Goal: Entertainment & Leisure: Consume media (video, audio)

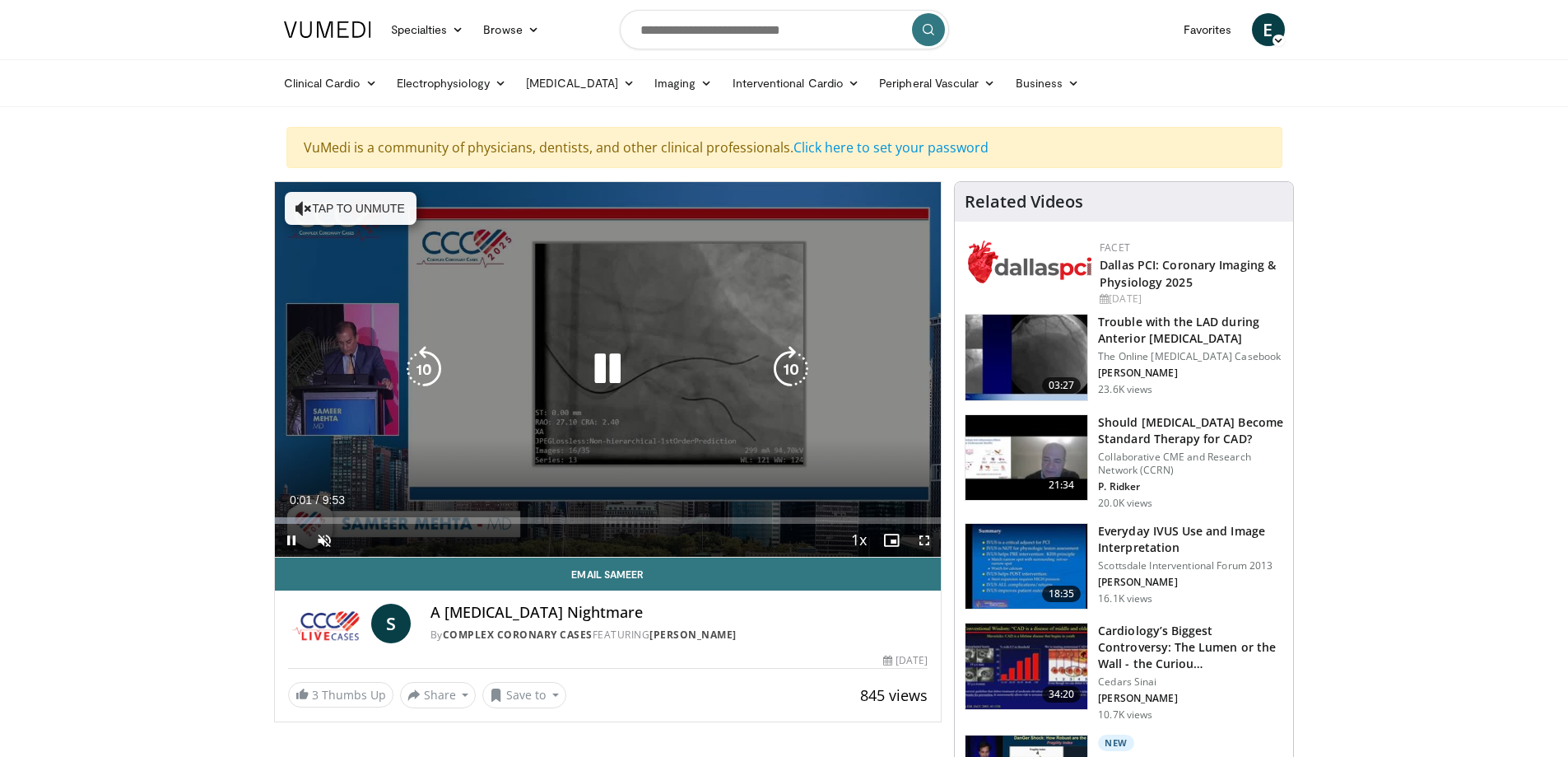
click at [790, 363] on icon "Video Player" at bounding box center [790, 368] width 46 height 46
click at [785, 371] on icon "Video Player" at bounding box center [790, 368] width 46 height 46
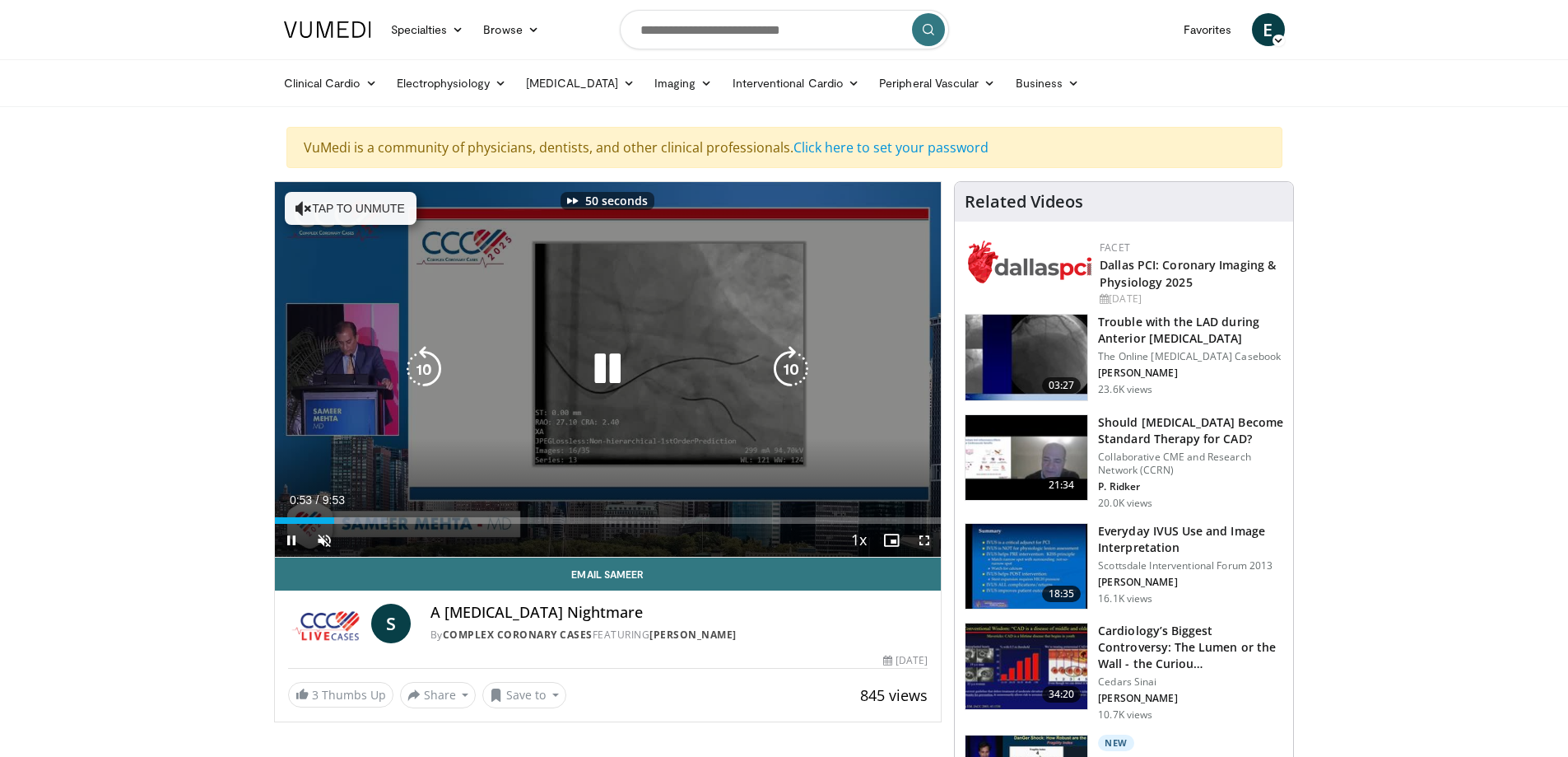
click at [785, 371] on icon "Video Player" at bounding box center [790, 368] width 46 height 46
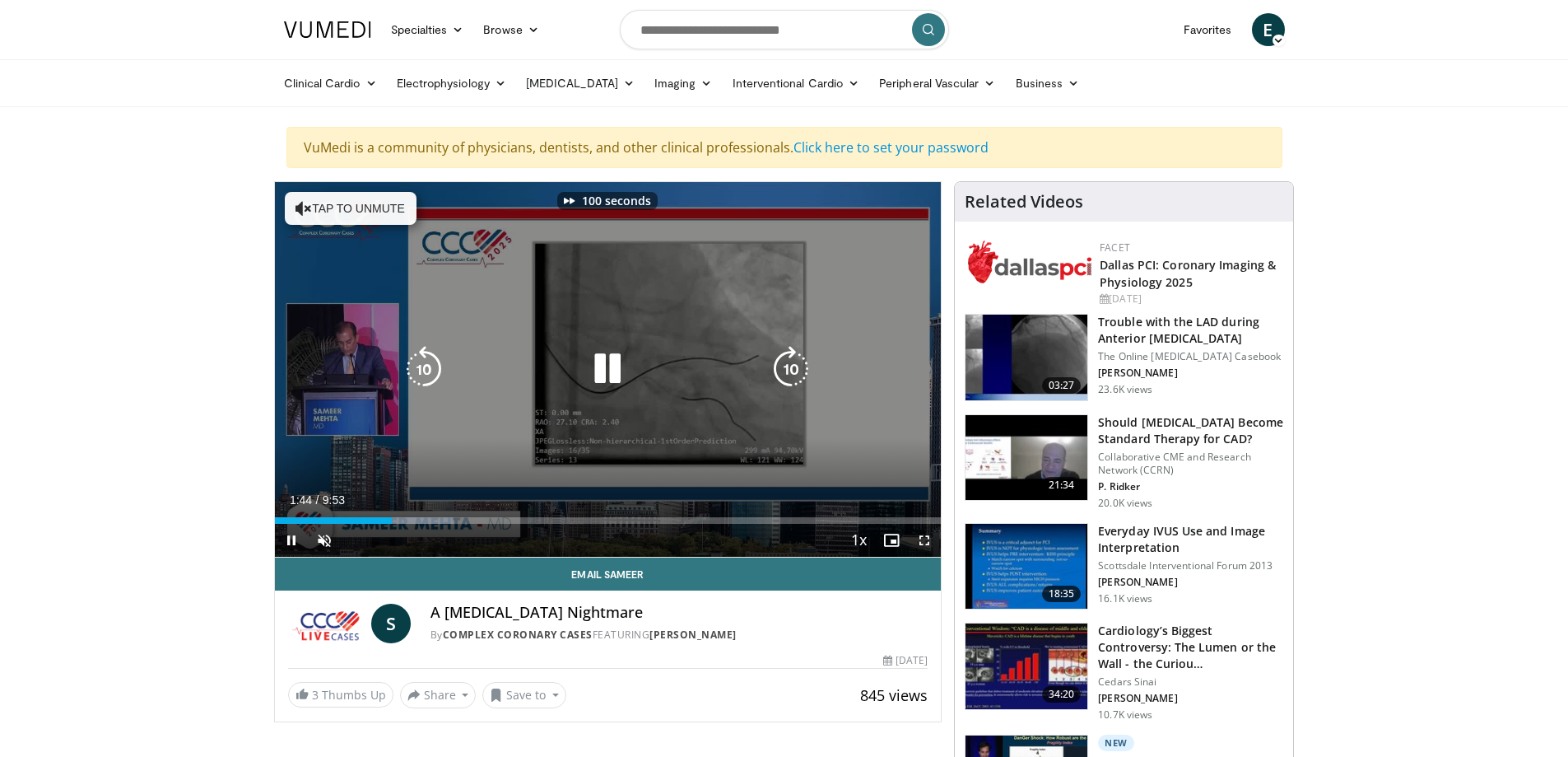
click at [785, 371] on icon "Video Player" at bounding box center [790, 368] width 46 height 46
click at [780, 372] on icon "Video Player" at bounding box center [790, 368] width 46 height 46
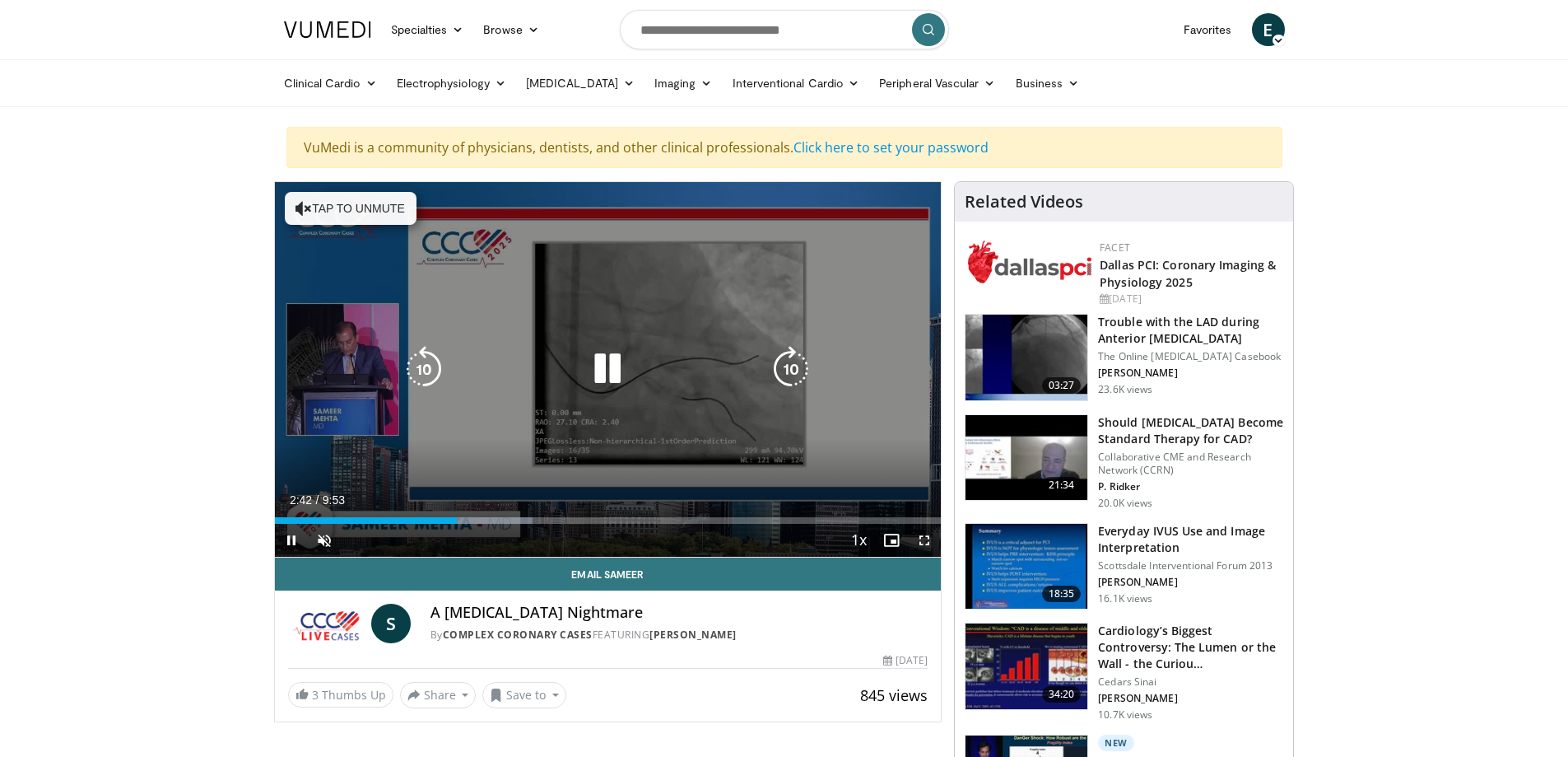
click at [795, 370] on icon "Video Player" at bounding box center [790, 368] width 46 height 46
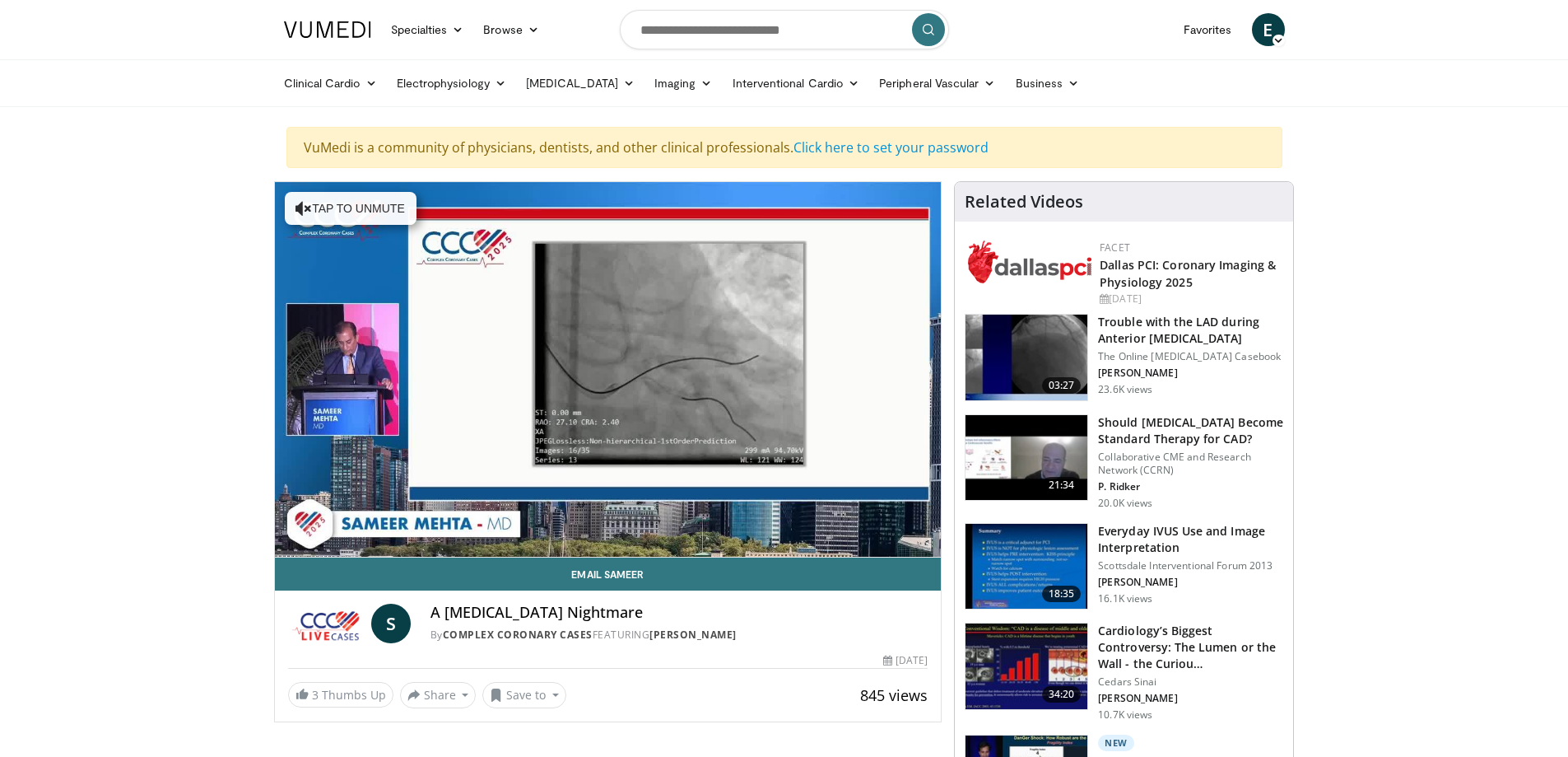
click at [795, 370] on div "10 seconds Tap to unmute" at bounding box center [608, 370] width 667 height 375
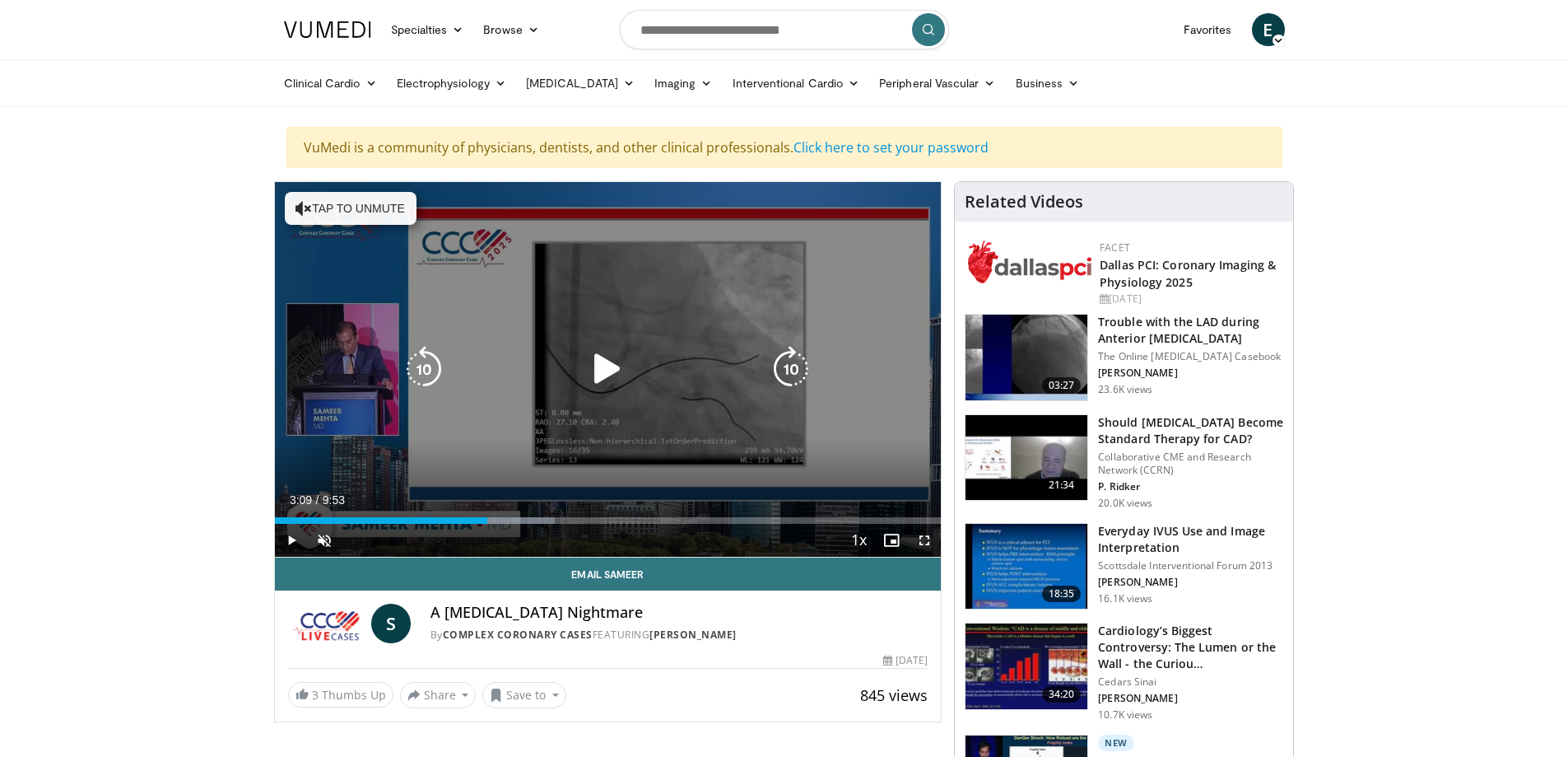
click at [795, 367] on icon "Video Player" at bounding box center [790, 368] width 46 height 46
click at [602, 372] on icon "Video Player" at bounding box center [607, 368] width 46 height 46
click at [835, 379] on div "10 seconds Tap to unmute" at bounding box center [608, 370] width 667 height 375
click at [797, 374] on icon "Video Player" at bounding box center [790, 368] width 46 height 46
click at [789, 369] on icon "Video Player" at bounding box center [790, 368] width 46 height 46
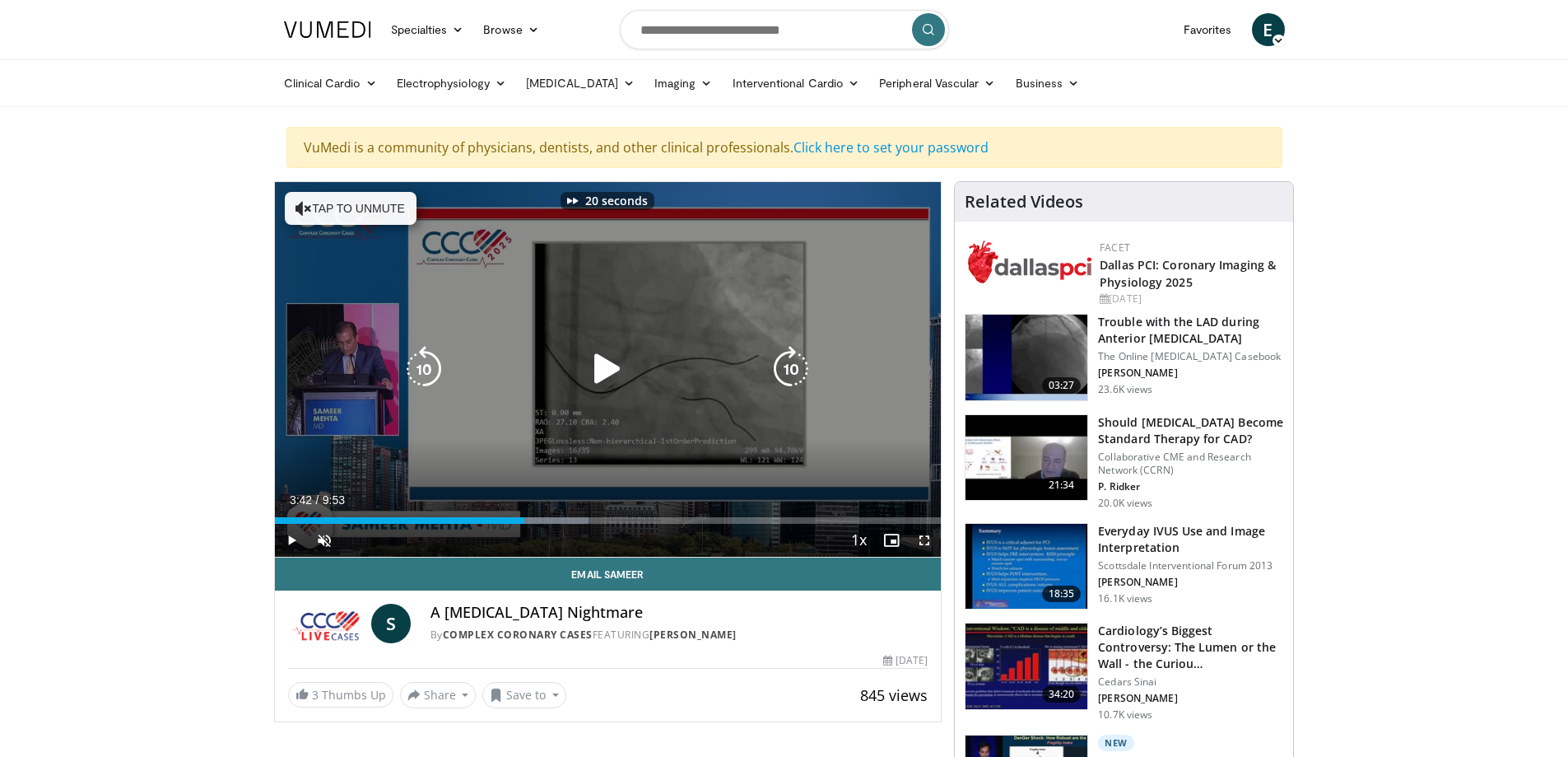
click at [789, 369] on icon "Video Player" at bounding box center [790, 368] width 46 height 46
click at [789, 370] on icon "Video Player" at bounding box center [790, 368] width 46 height 46
click at [782, 363] on icon "Video Player" at bounding box center [790, 368] width 46 height 46
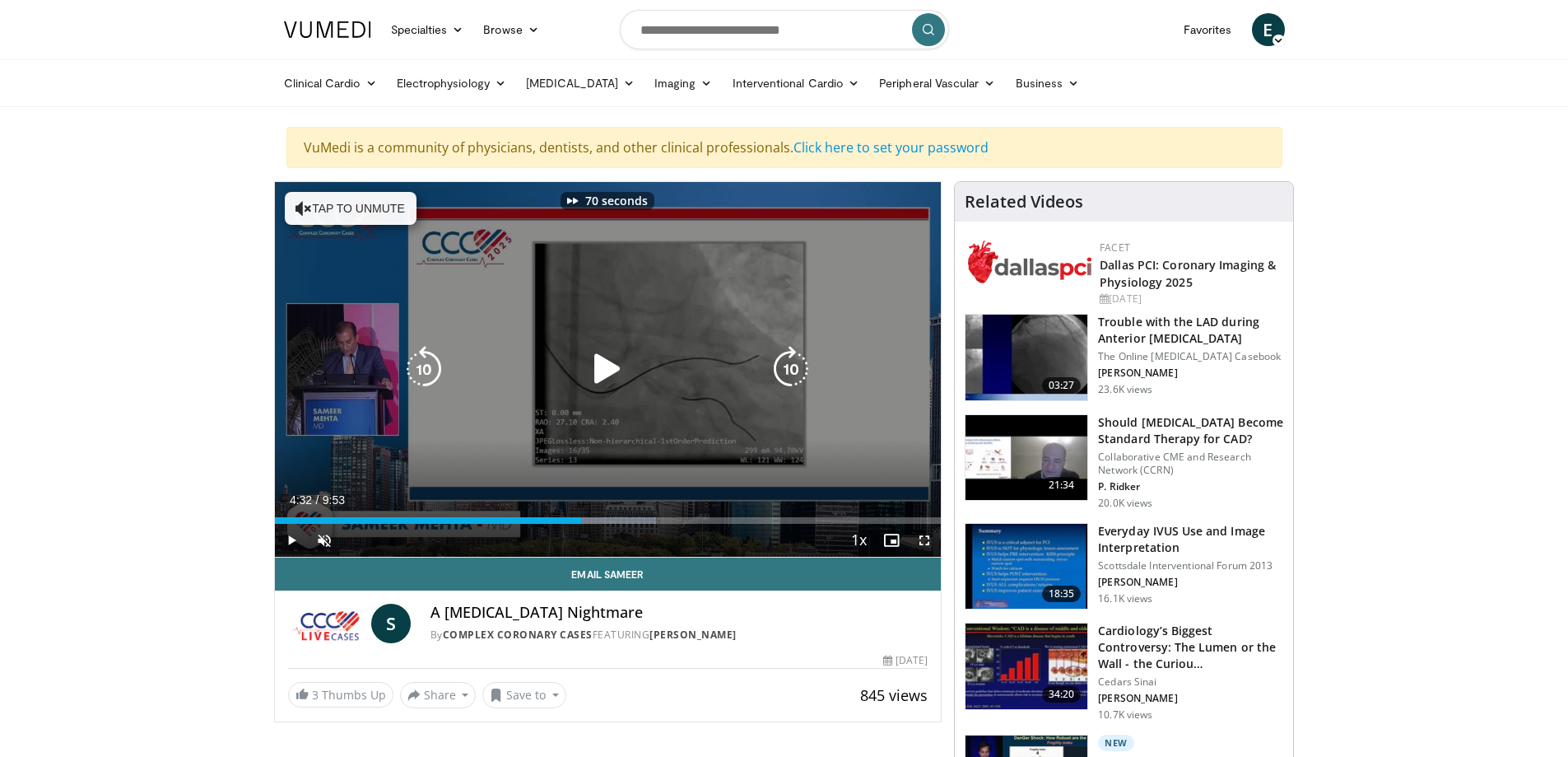
click at [782, 364] on icon "Video Player" at bounding box center [790, 368] width 46 height 46
click at [782, 365] on icon "Video Player" at bounding box center [790, 368] width 46 height 46
click at [792, 362] on icon "Video Player" at bounding box center [790, 368] width 46 height 46
drag, startPoint x: 792, startPoint y: 367, endPoint x: 771, endPoint y: 376, distance: 22.8
click at [792, 368] on icon "Video Player" at bounding box center [790, 368] width 46 height 46
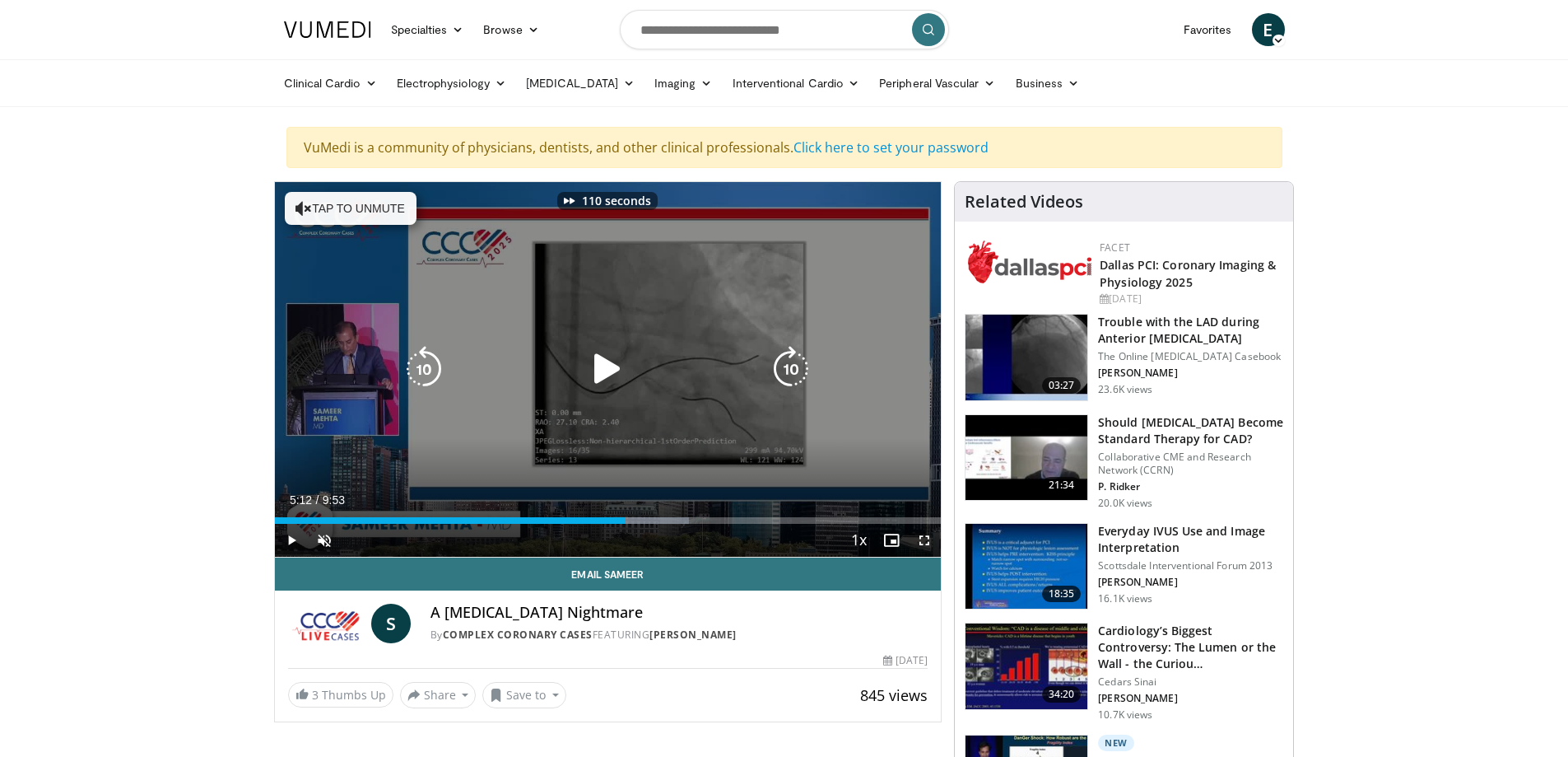
click at [612, 366] on icon "Video Player" at bounding box center [607, 368] width 46 height 46
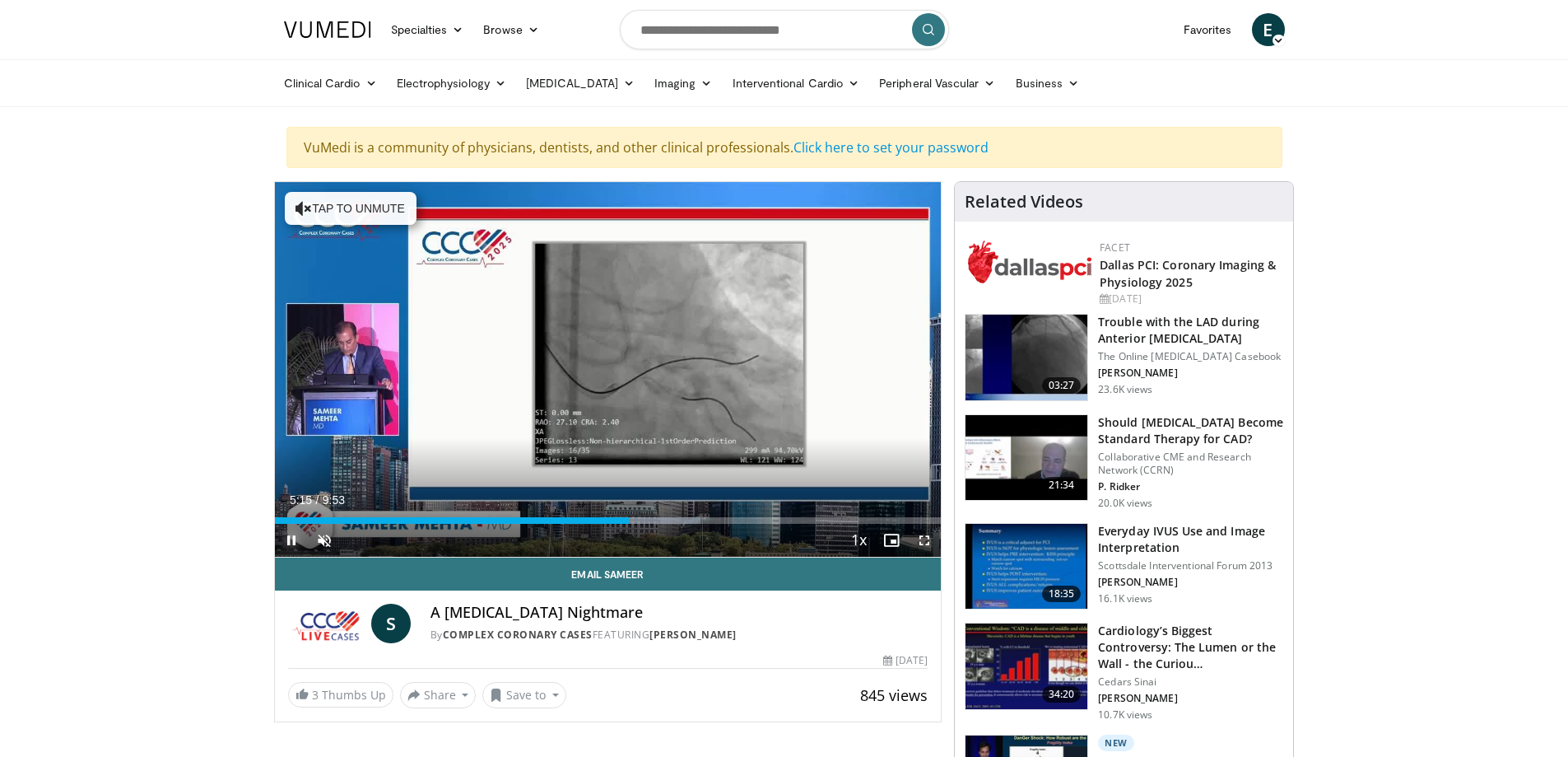
click at [290, 544] on span "Video Player" at bounding box center [291, 540] width 33 height 33
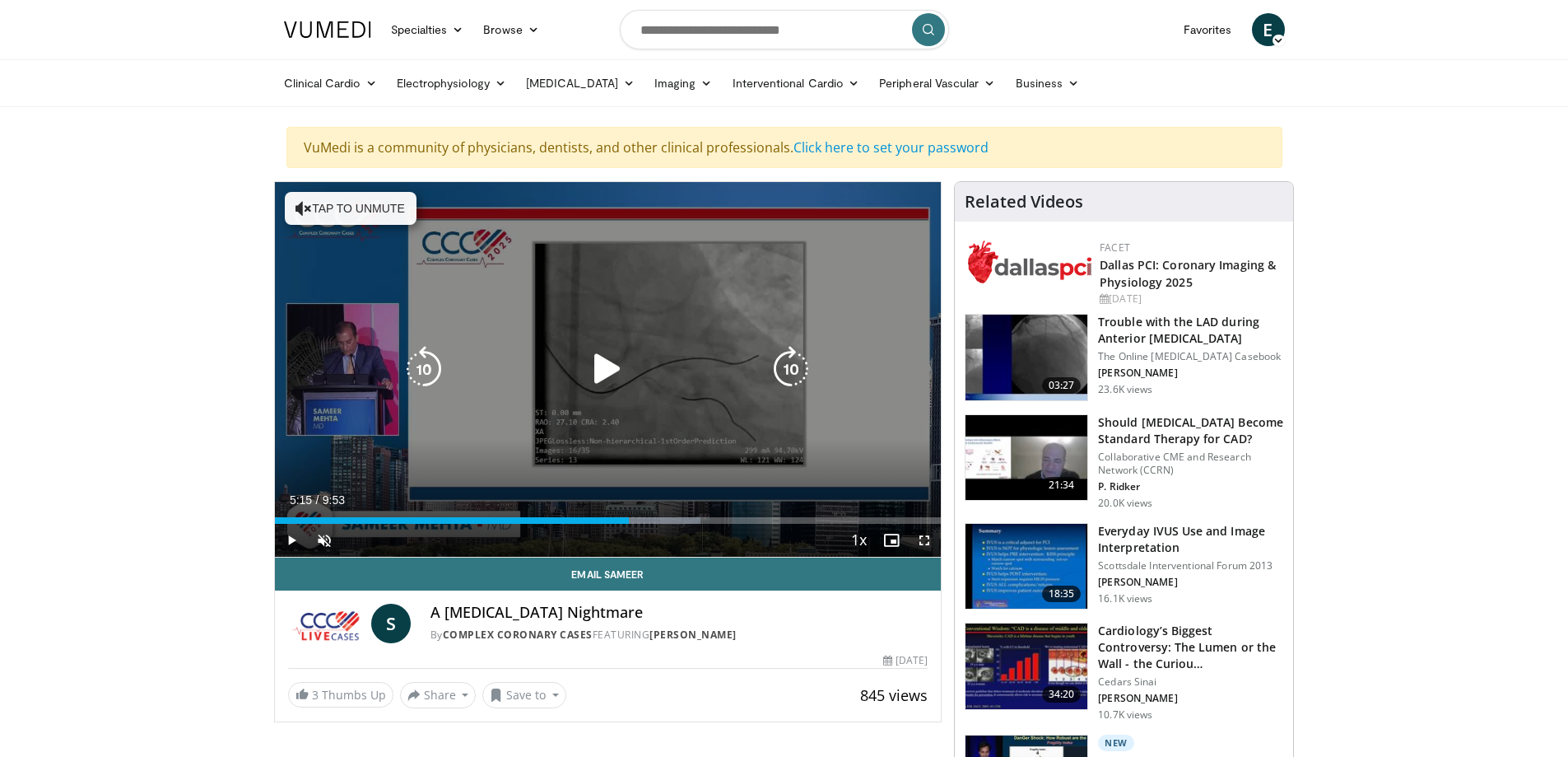
click at [617, 372] on icon "Video Player" at bounding box center [607, 368] width 46 height 46
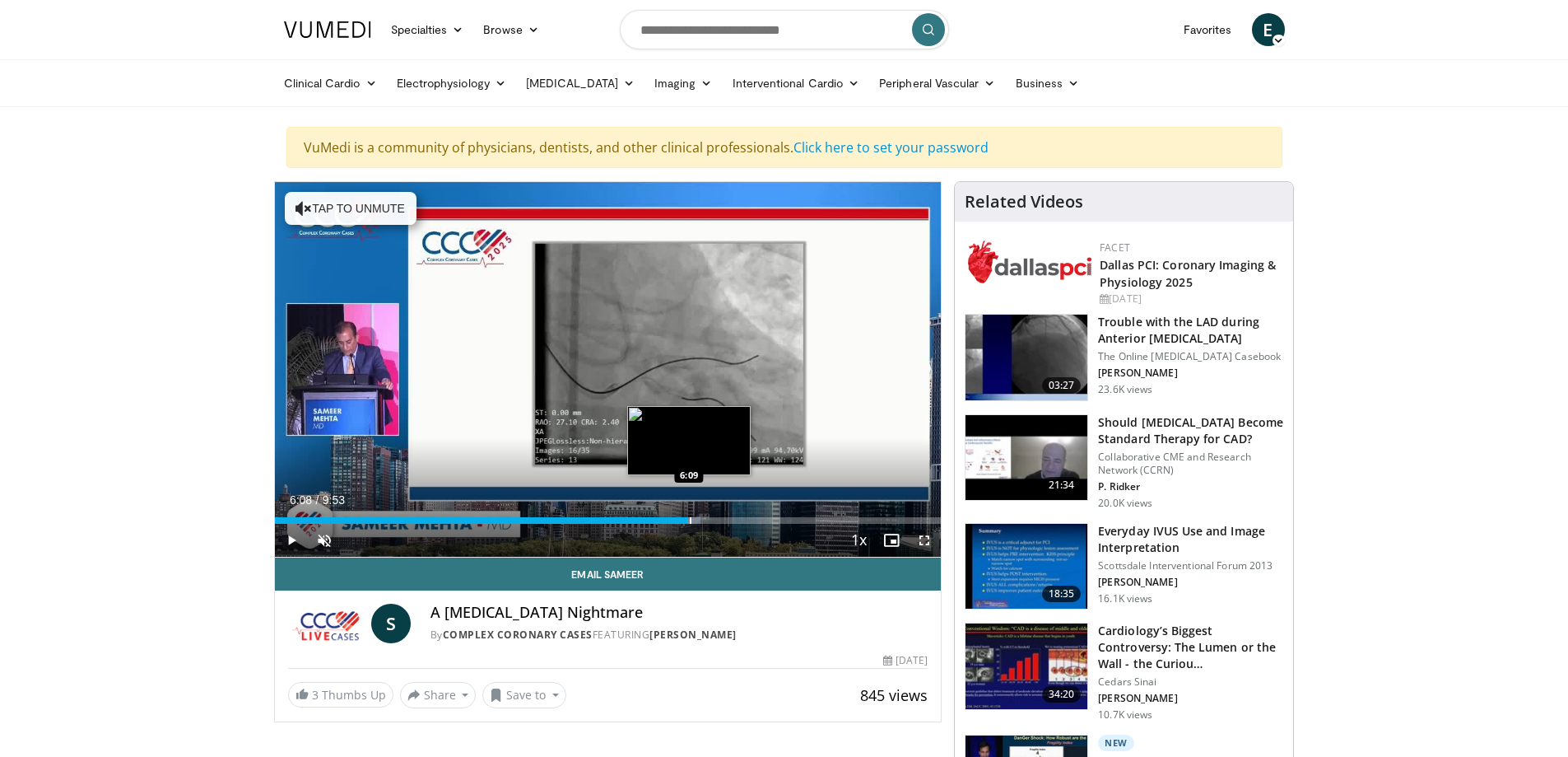
click at [693, 518] on div "Loaded : 63.92% 6:08 6:09" at bounding box center [608, 520] width 667 height 7
click at [757, 515] on div "Loaded : 63.92% 6:12 7:07" at bounding box center [608, 516] width 667 height 16
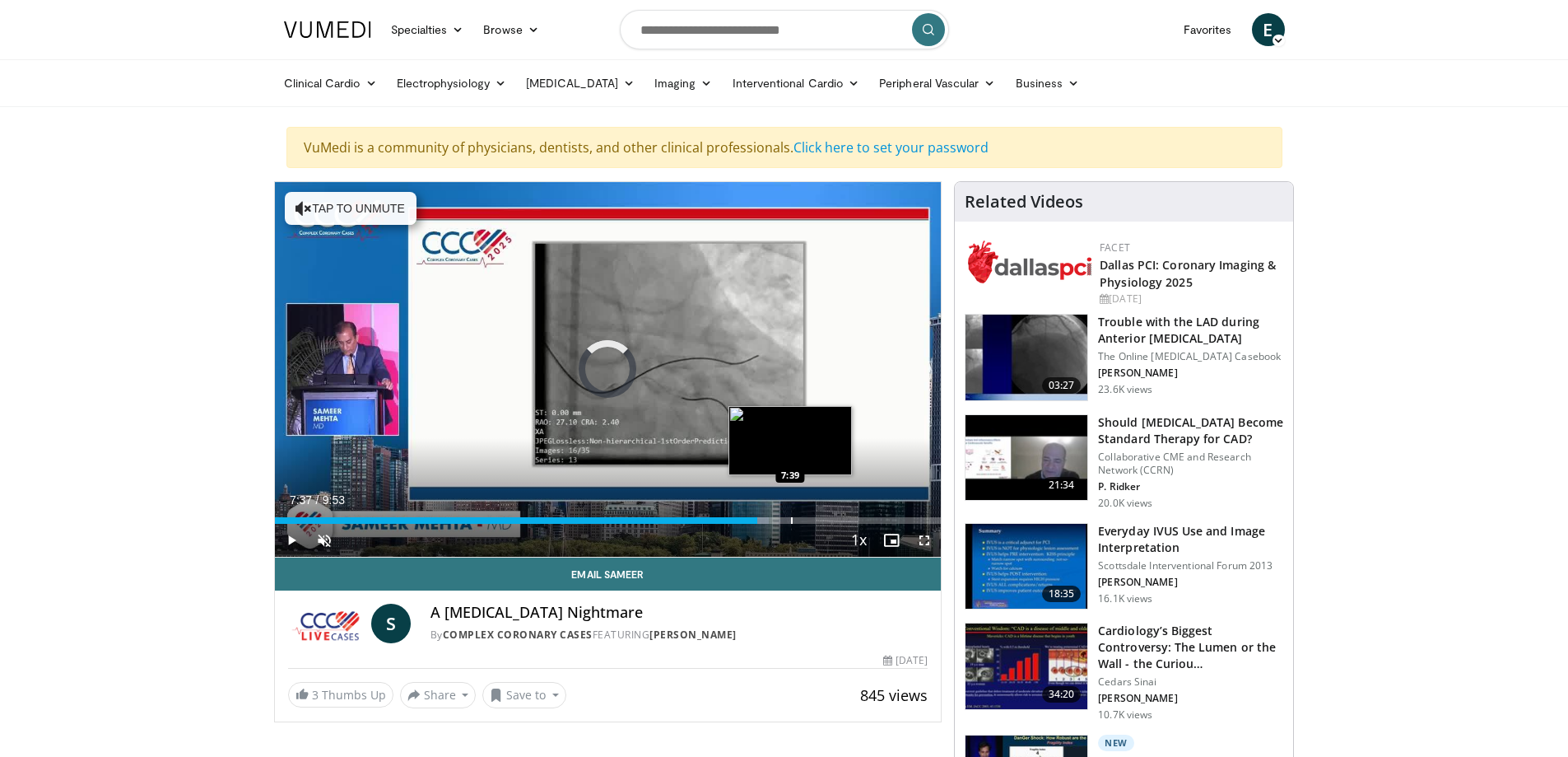
click at [792, 518] on div "Progress Bar" at bounding box center [792, 520] width 2 height 7
click at [829, 518] on div "Progress Bar" at bounding box center [830, 520] width 2 height 7
click at [817, 518] on div "8:17" at bounding box center [554, 520] width 559 height 7
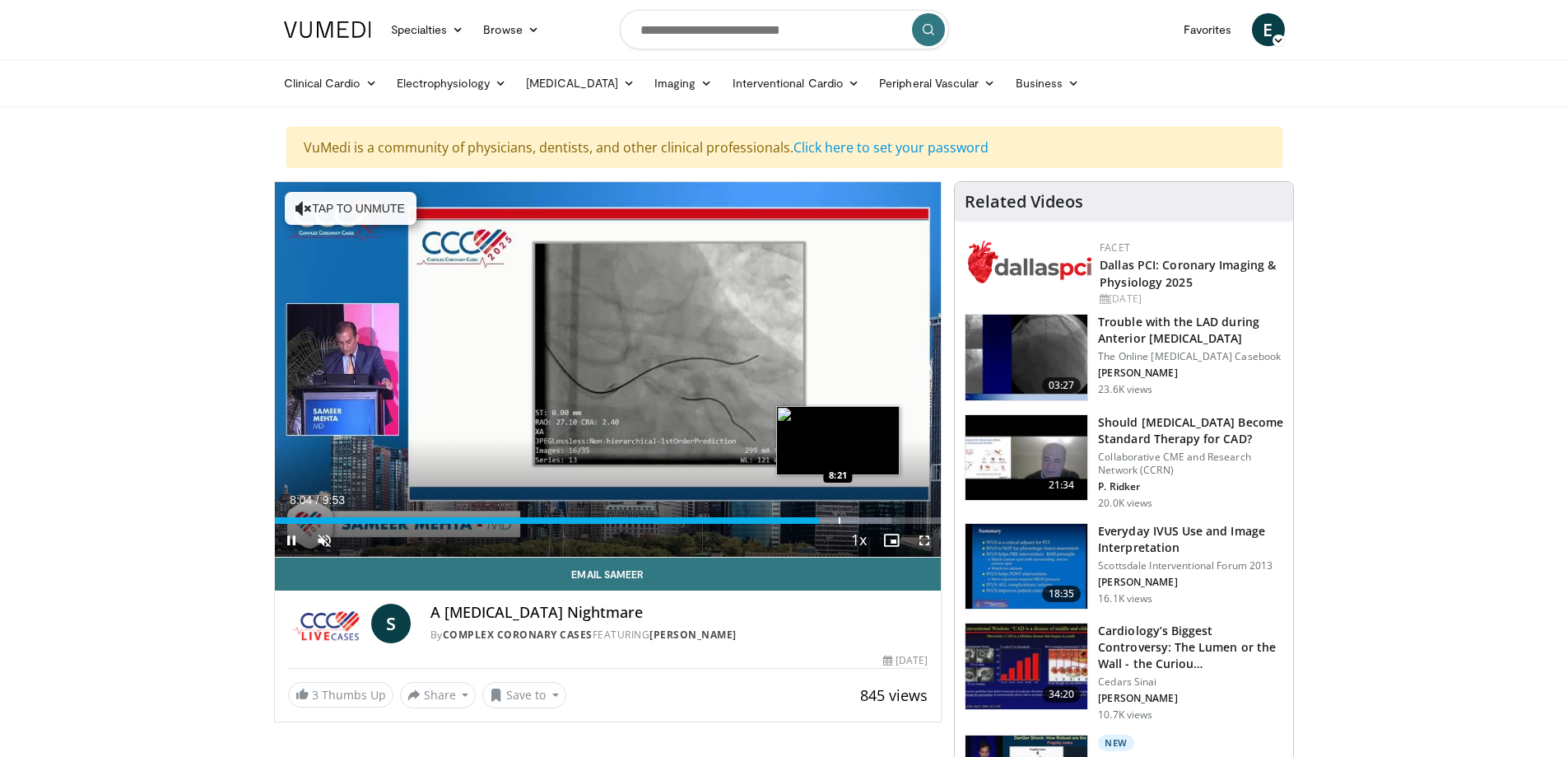
drag, startPoint x: 841, startPoint y: 519, endPoint x: 852, endPoint y: 519, distance: 11.0
click at [841, 519] on div "Progress Bar" at bounding box center [840, 520] width 2 height 7
click at [873, 519] on div "Progress Bar" at bounding box center [873, 520] width 2 height 7
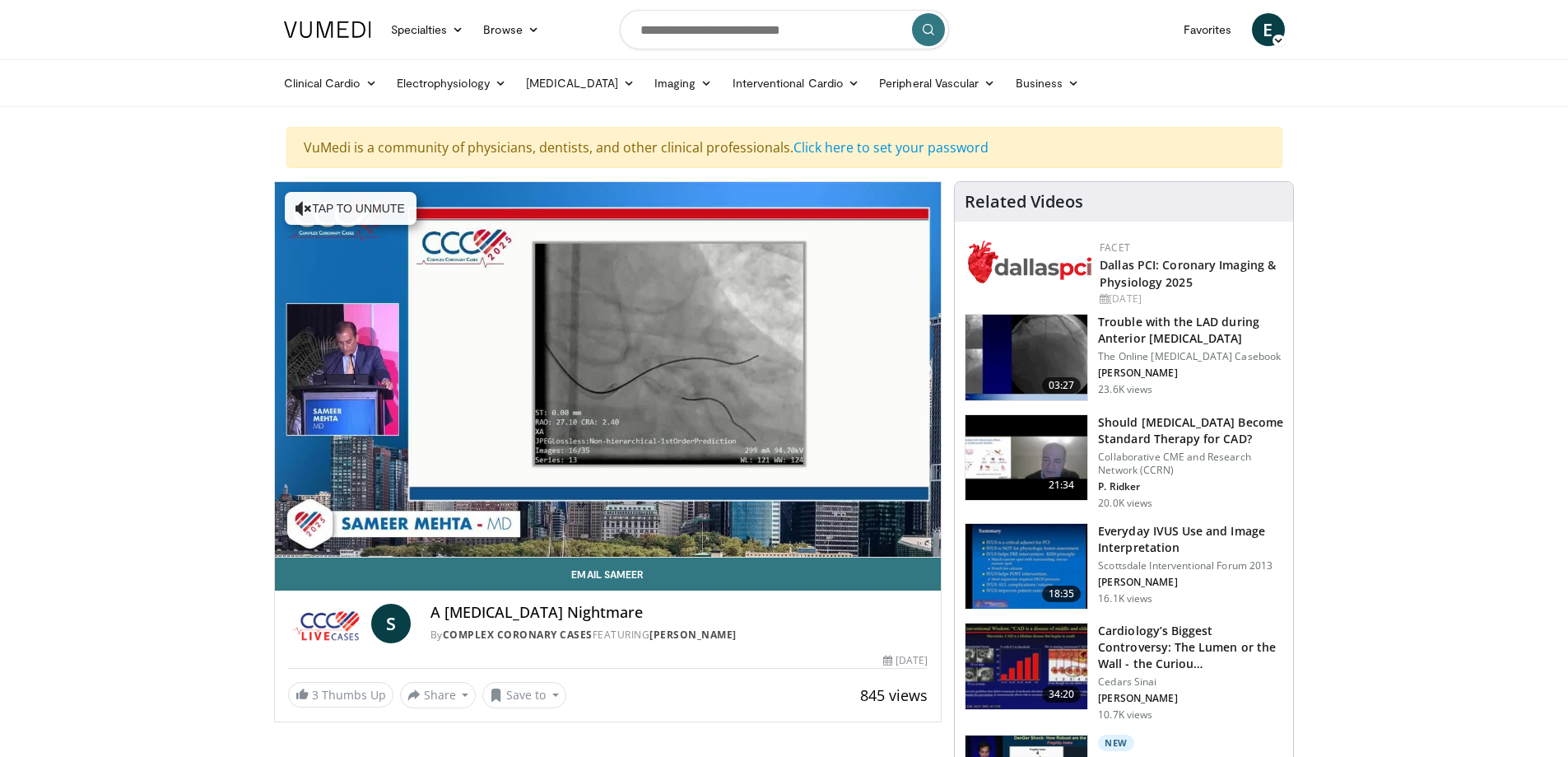
click at [887, 519] on video-js "**********" at bounding box center [608, 370] width 667 height 376
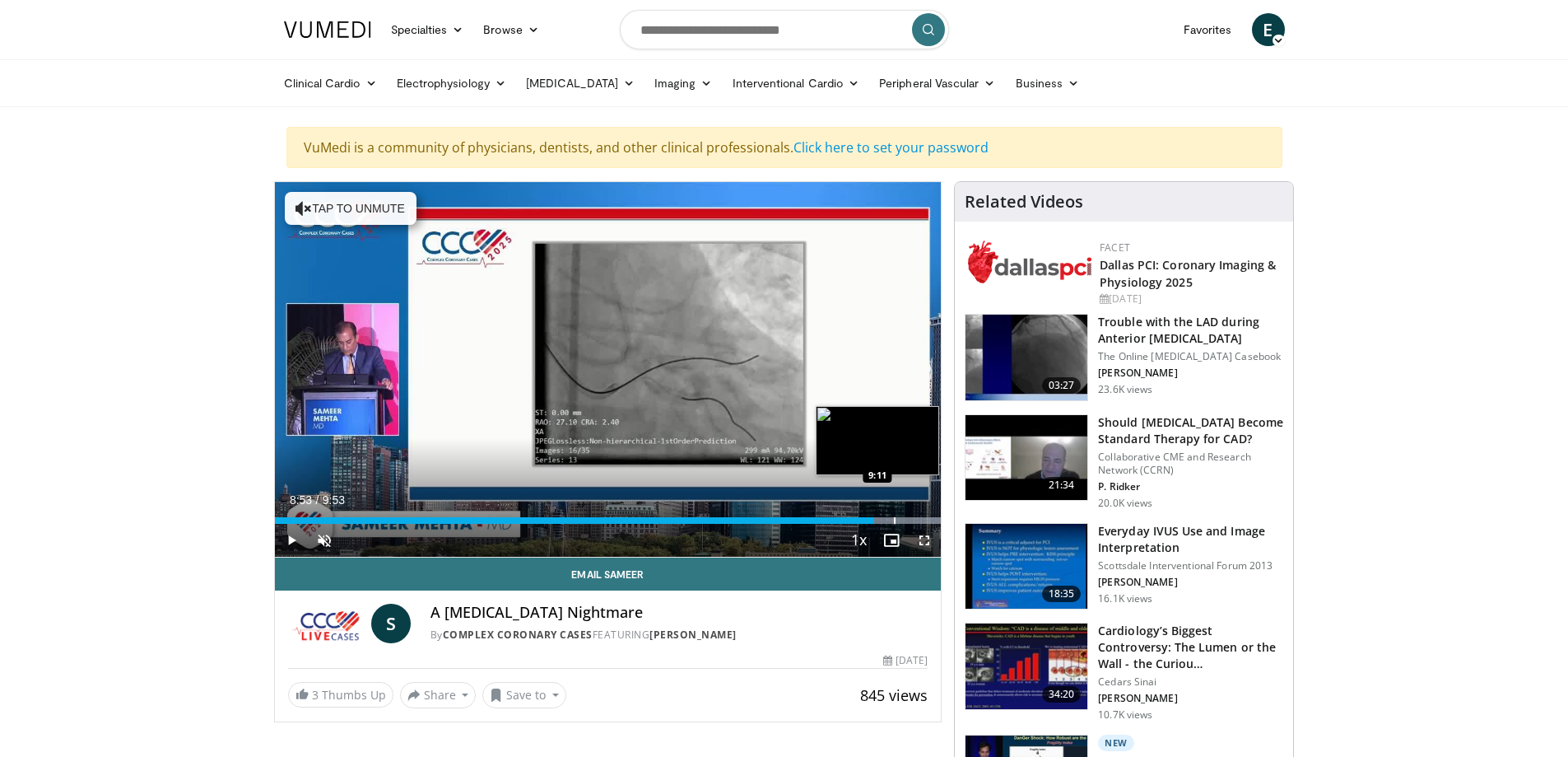
drag, startPoint x: 894, startPoint y: 519, endPoint x: 908, endPoint y: 519, distance: 14.0
click at [896, 519] on div "Progress Bar" at bounding box center [895, 520] width 2 height 7
click at [917, 518] on div "Loaded : 100.00% 9:30 9:31" at bounding box center [608, 520] width 667 height 7
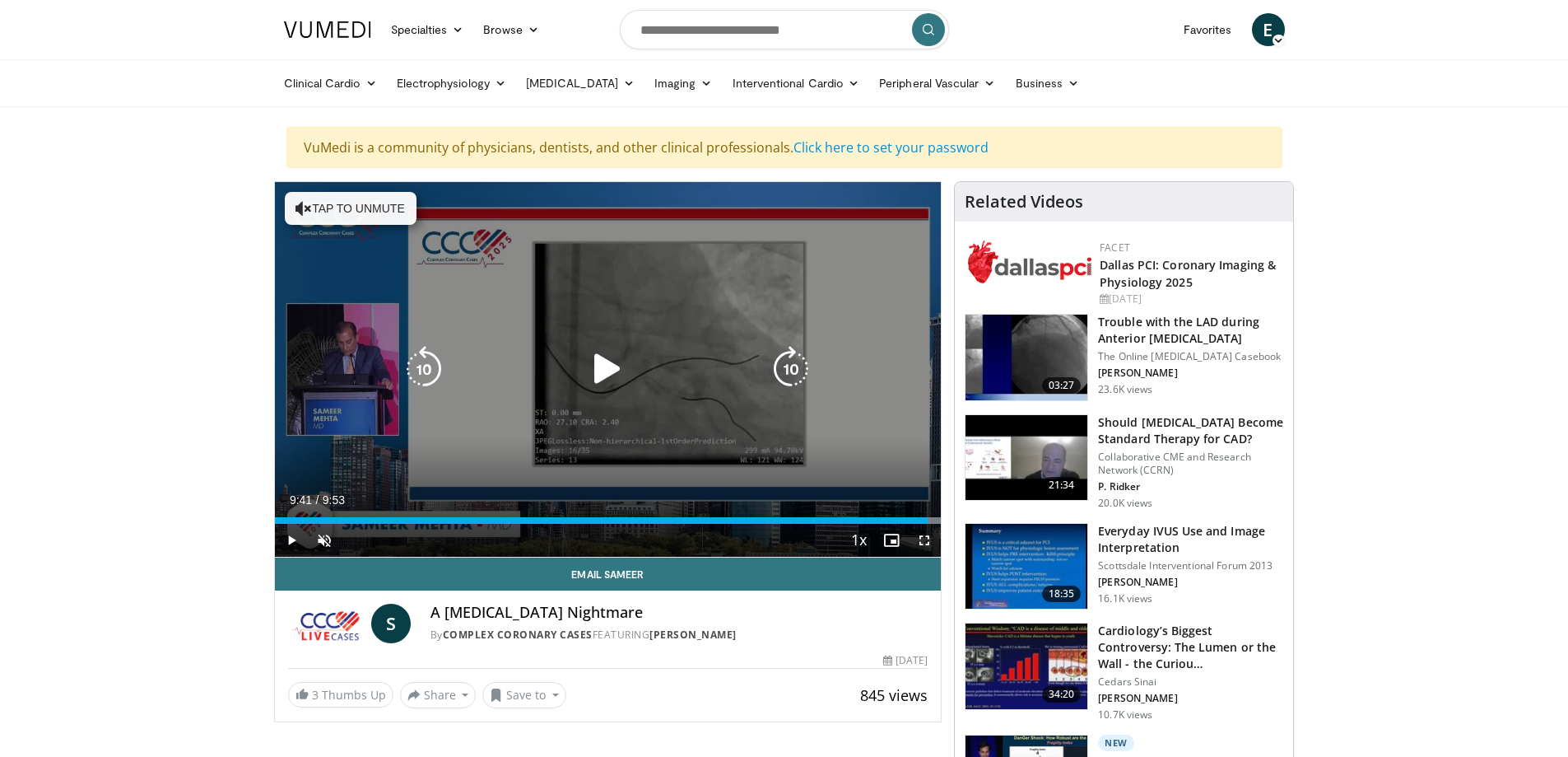
click at [933, 515] on div "Loaded : 100.00% 9:41 9:44" at bounding box center [608, 516] width 667 height 16
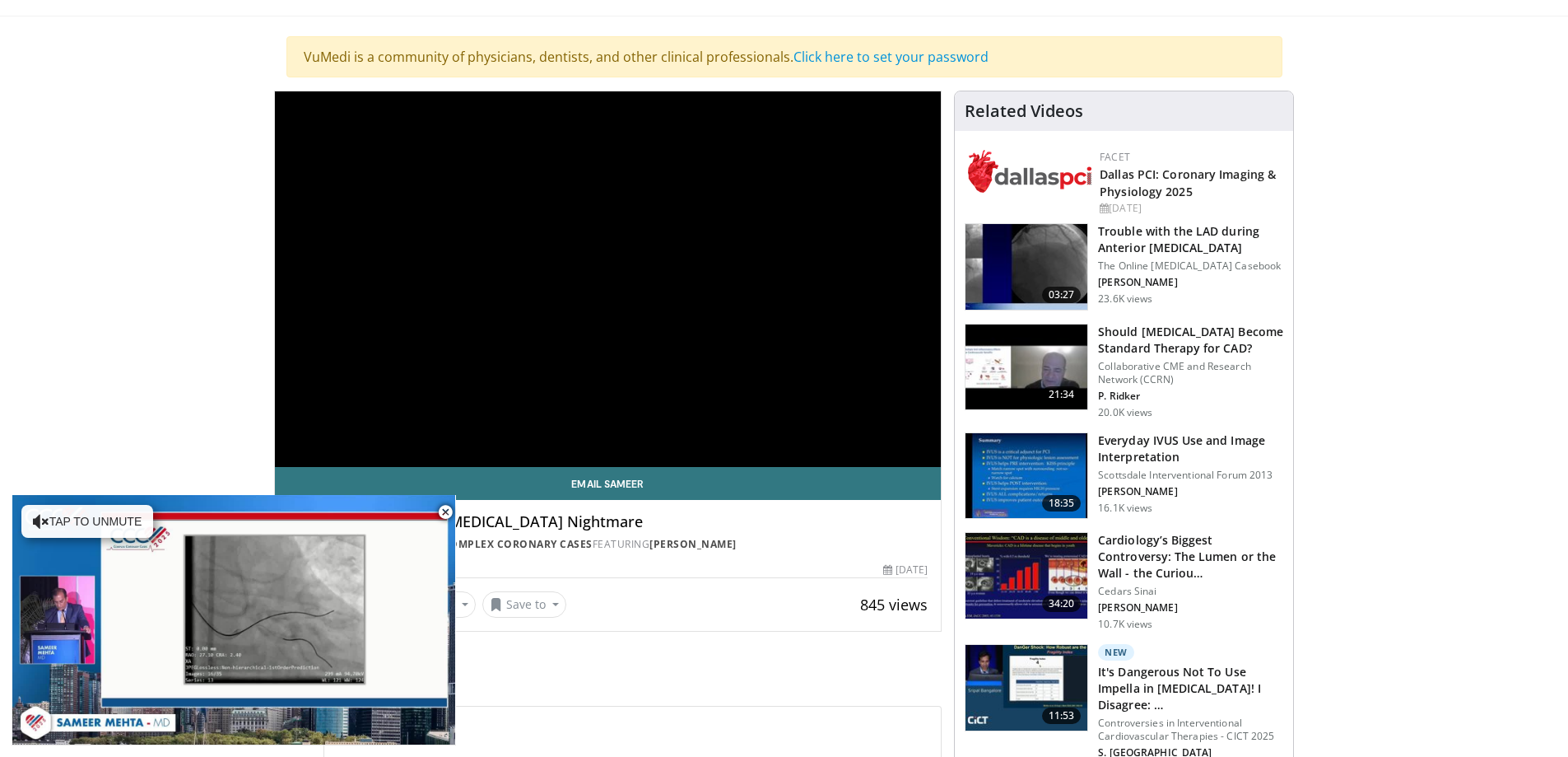
scroll to position [329, 0]
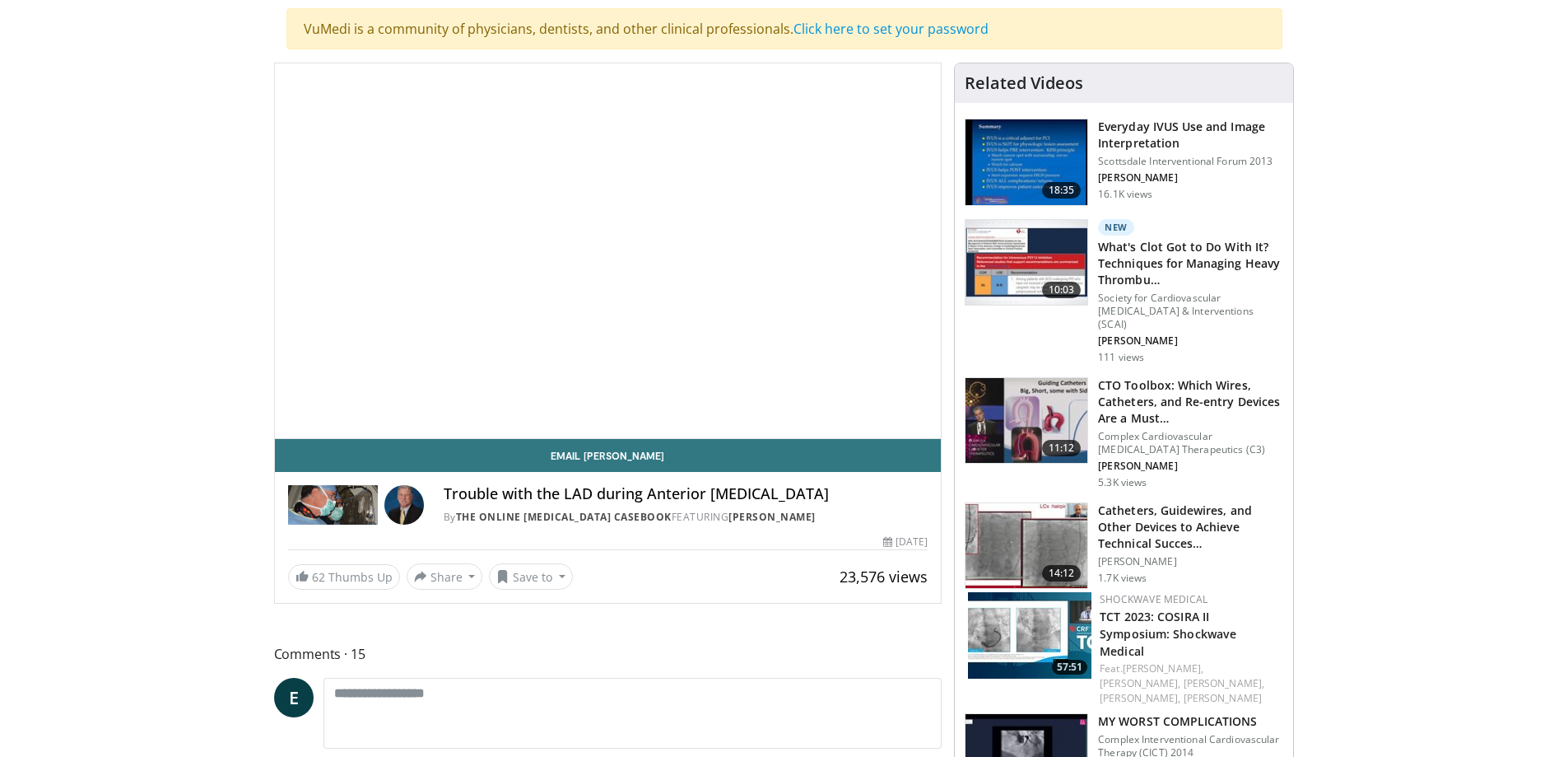
scroll to position [165, 0]
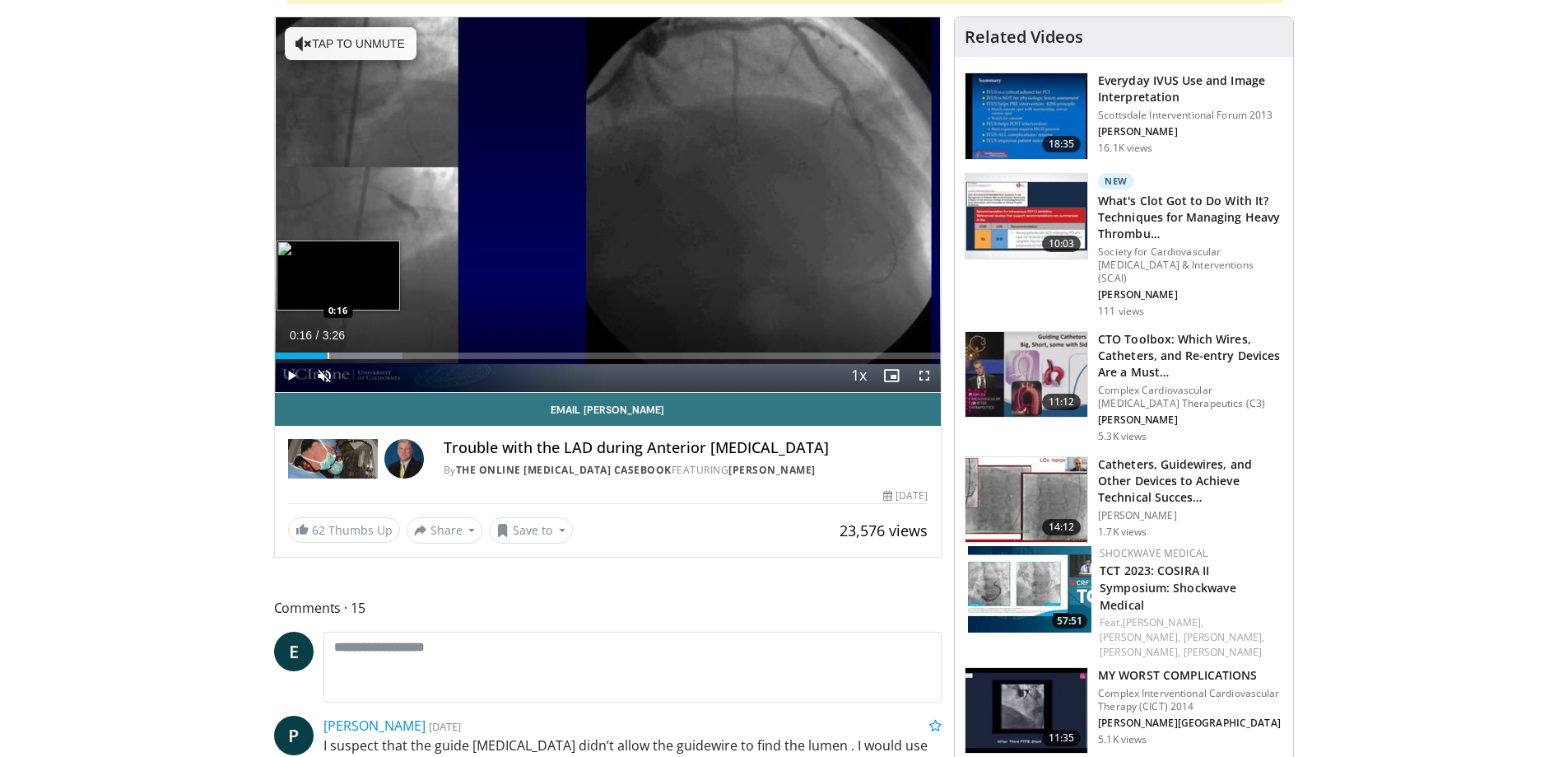
click at [327, 357] on div "Progress Bar" at bounding box center [328, 356] width 2 height 7
drag, startPoint x: 396, startPoint y: 358, endPoint x: 405, endPoint y: 358, distance: 9.0
click at [405, 358] on div "Loaded : 19.22% 0:37 0:37" at bounding box center [608, 356] width 667 height 7
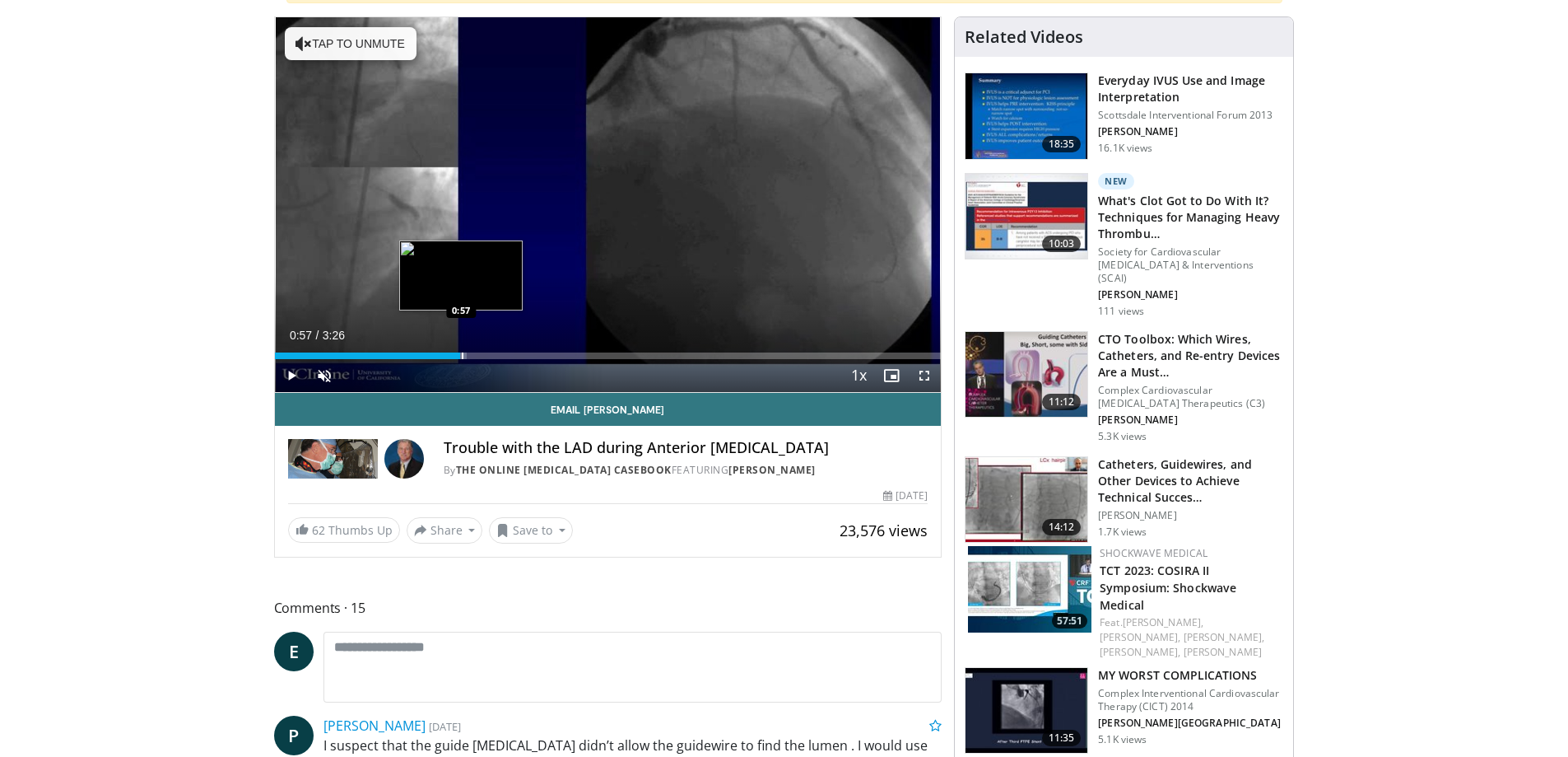
drag, startPoint x: 461, startPoint y: 358, endPoint x: 556, endPoint y: 353, distance: 95.1
click at [489, 355] on div "Loaded : 28.83% 0:57 0:57" at bounding box center [608, 356] width 667 height 7
